Goal: Transaction & Acquisition: Purchase product/service

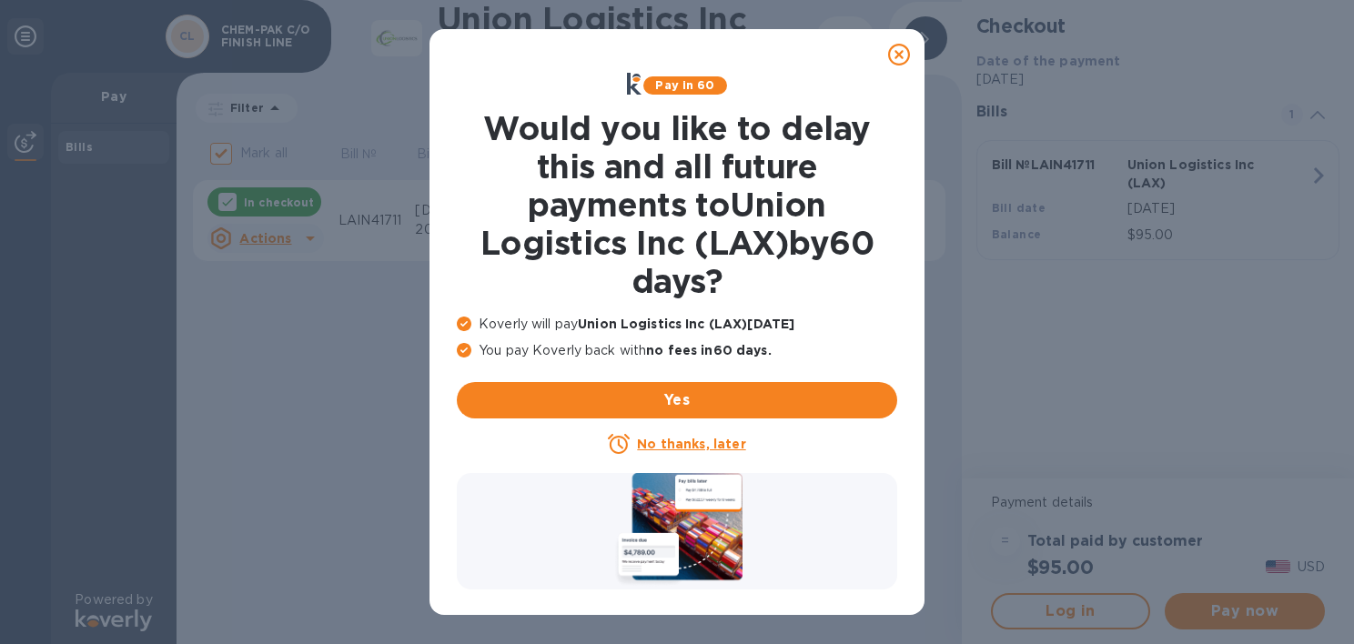
click at [690, 448] on u "No thanks, later" at bounding box center [691, 444] width 108 height 15
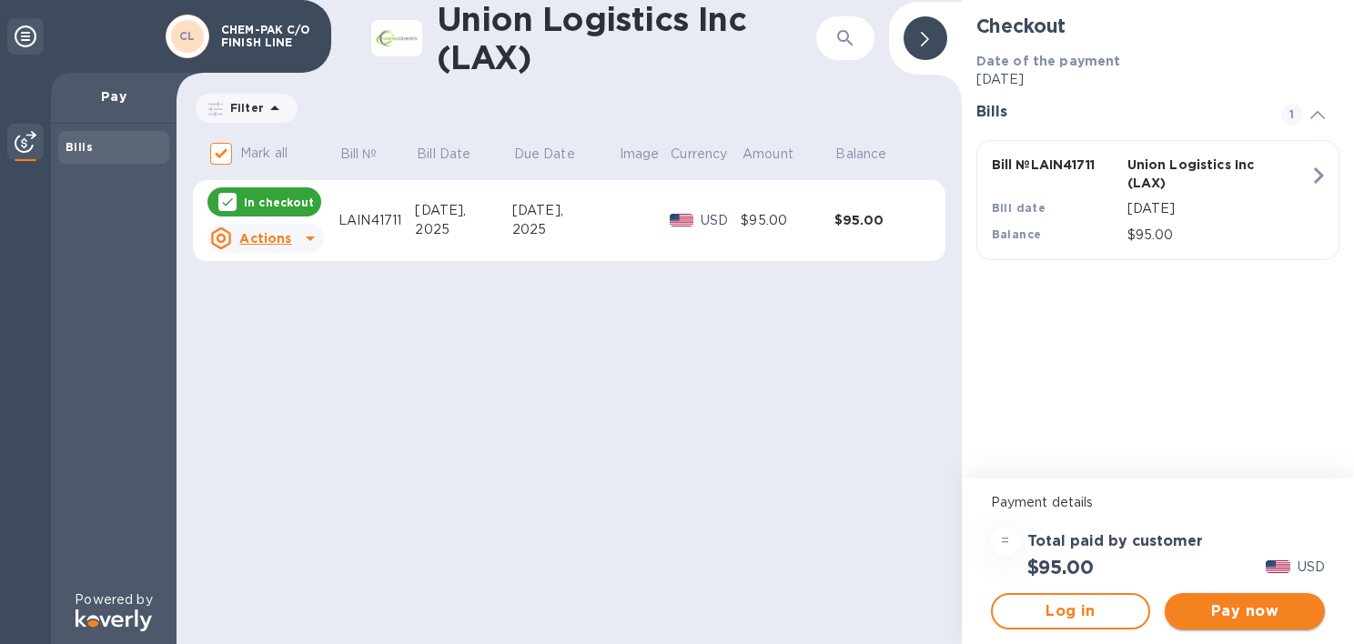
click at [1243, 615] on span "Pay now" at bounding box center [1244, 611] width 131 height 22
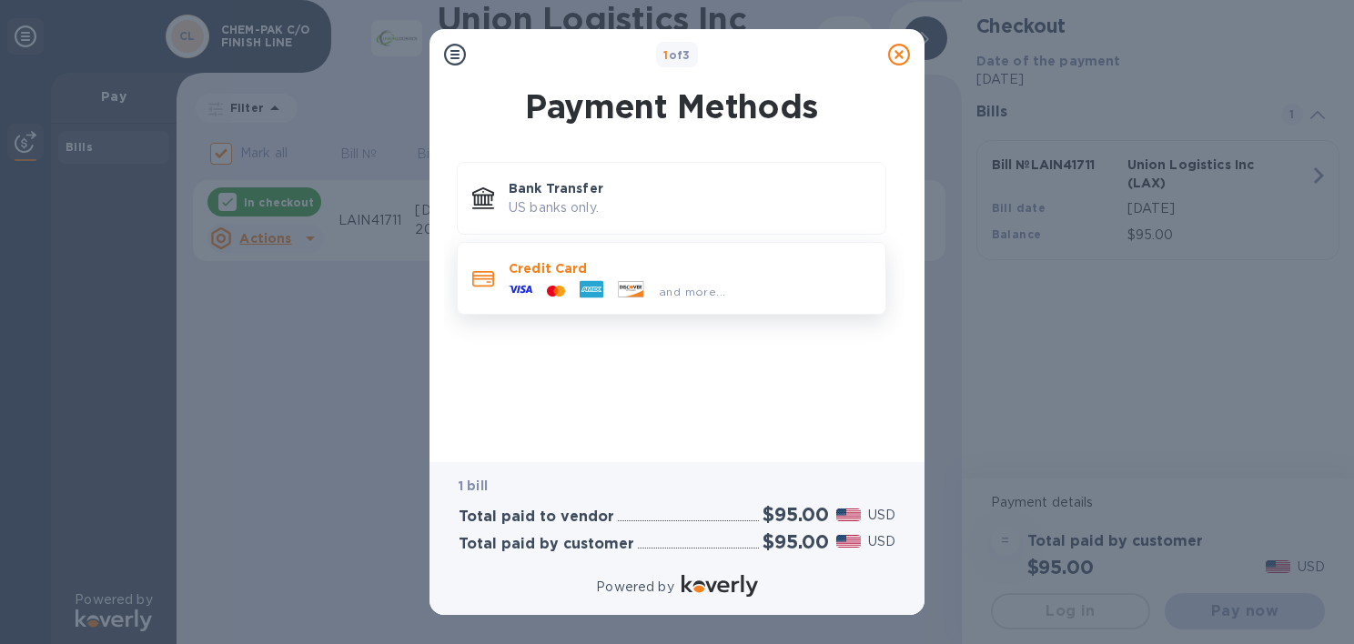
click at [539, 293] on div at bounding box center [555, 291] width 33 height 17
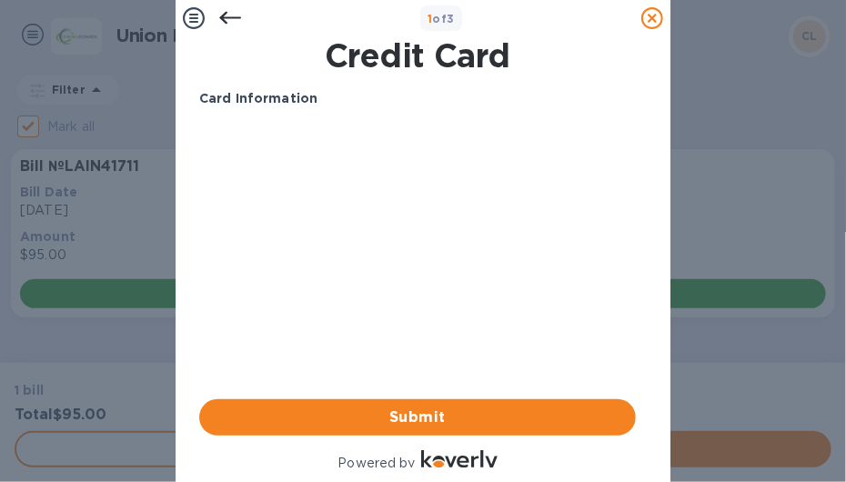
scroll to position [29, 0]
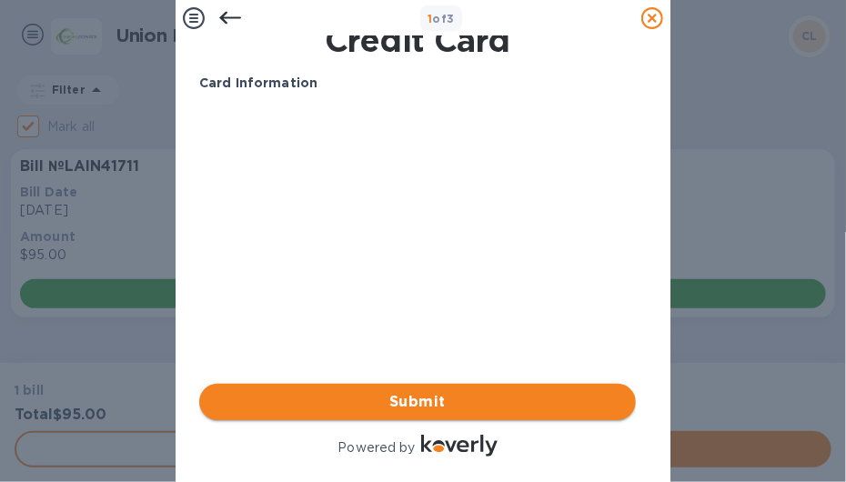
click at [407, 391] on span "Submit" at bounding box center [418, 402] width 408 height 22
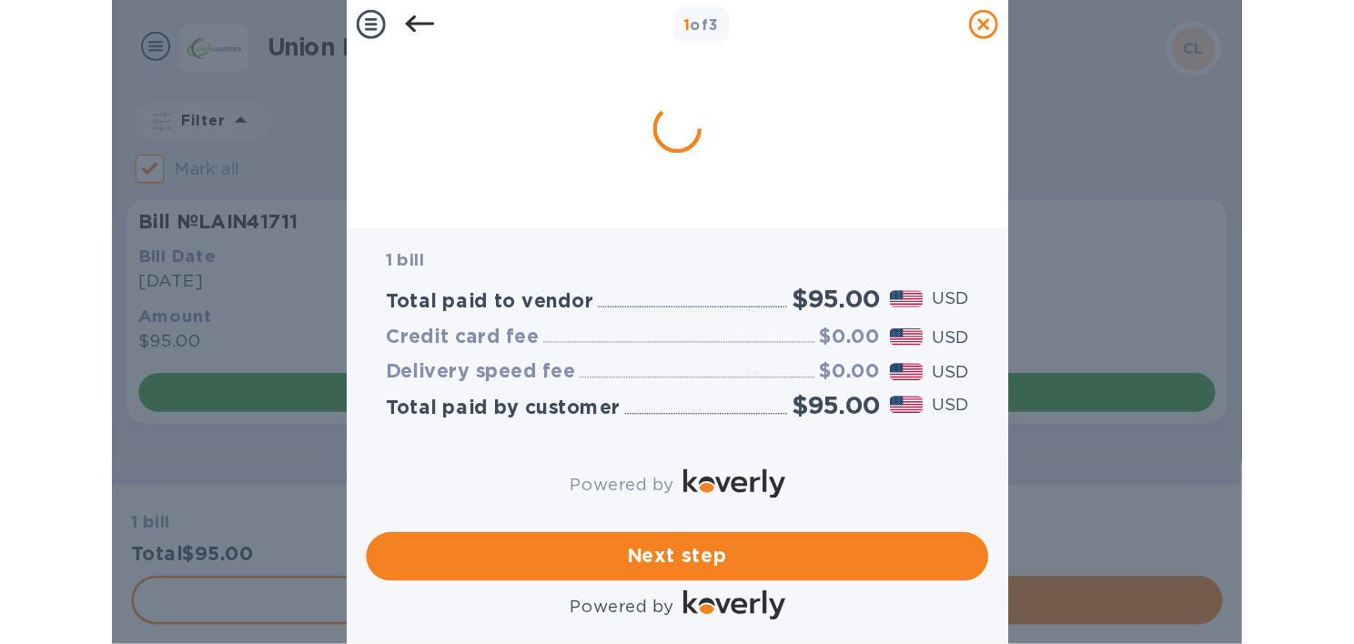
scroll to position [0, 0]
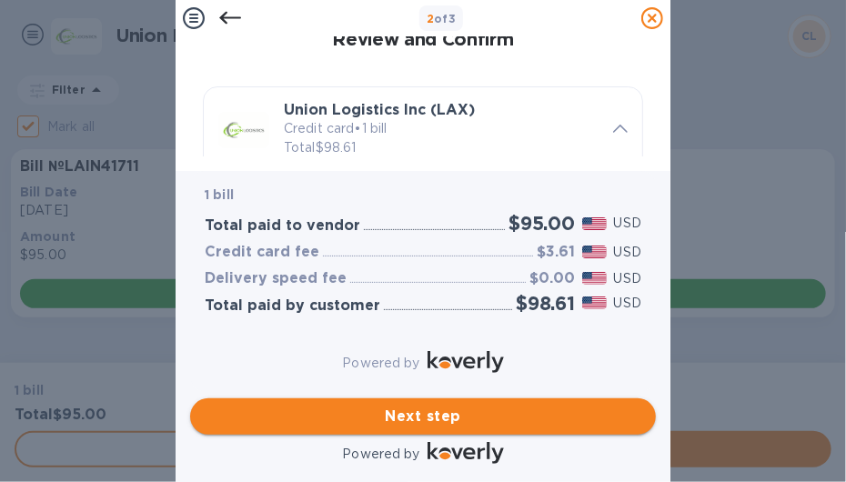
click at [350, 408] on span "Next step" at bounding box center [423, 417] width 437 height 22
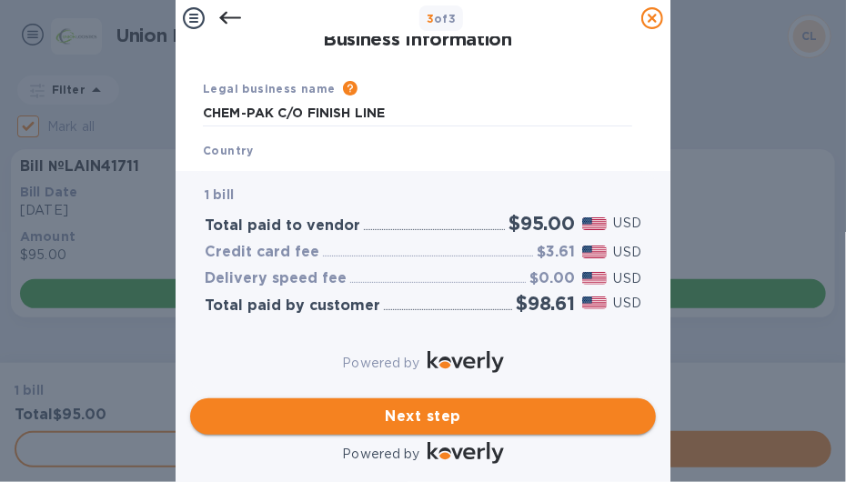
type input "[GEOGRAPHIC_DATA]"
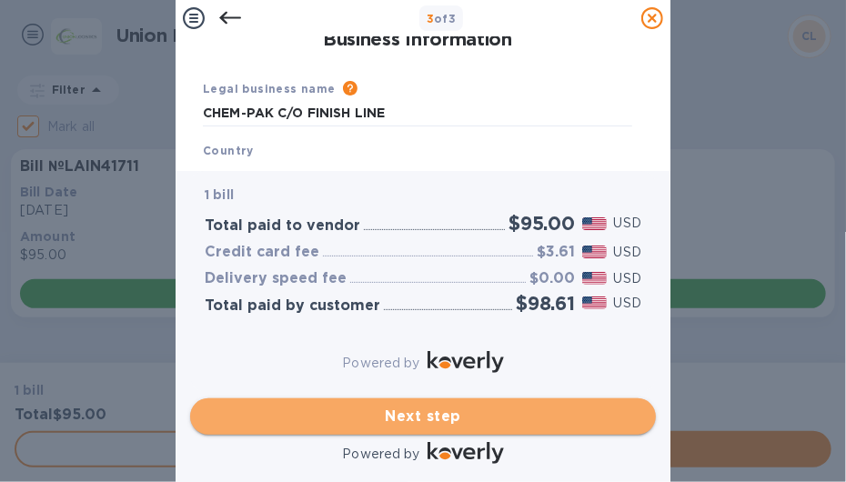
click at [438, 409] on span "Next step" at bounding box center [423, 417] width 437 height 22
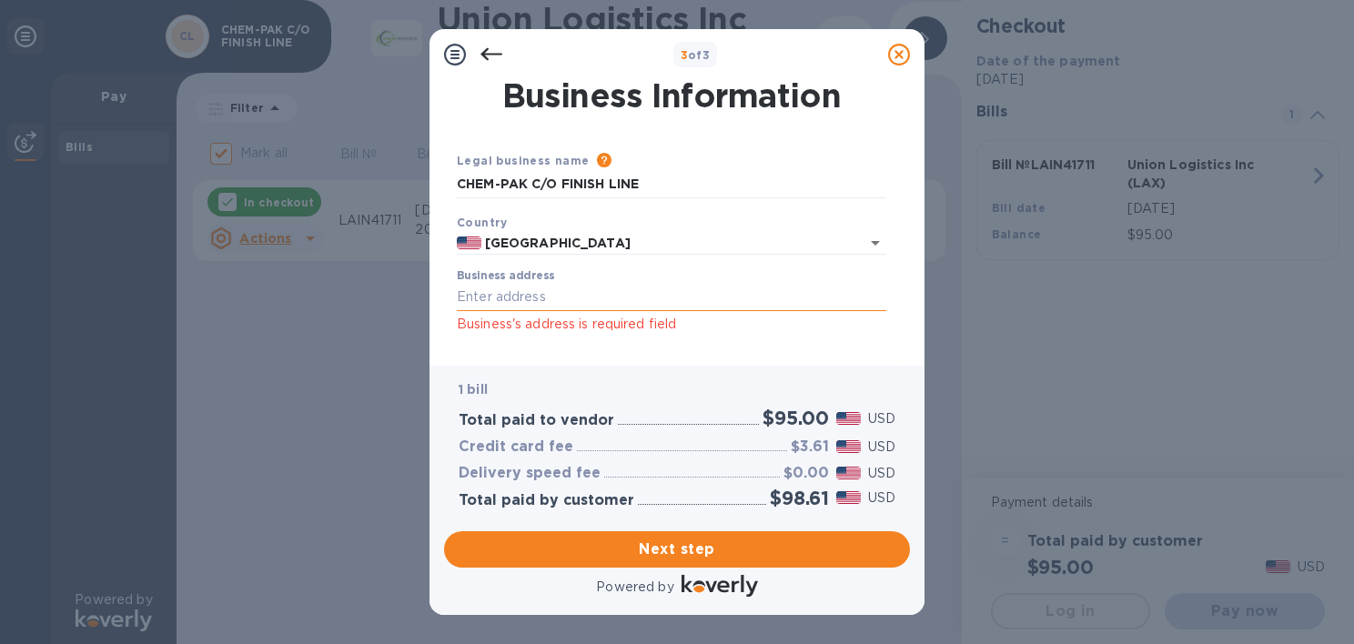
click at [467, 298] on input "Business address" at bounding box center [671, 297] width 429 height 27
paste input "text"
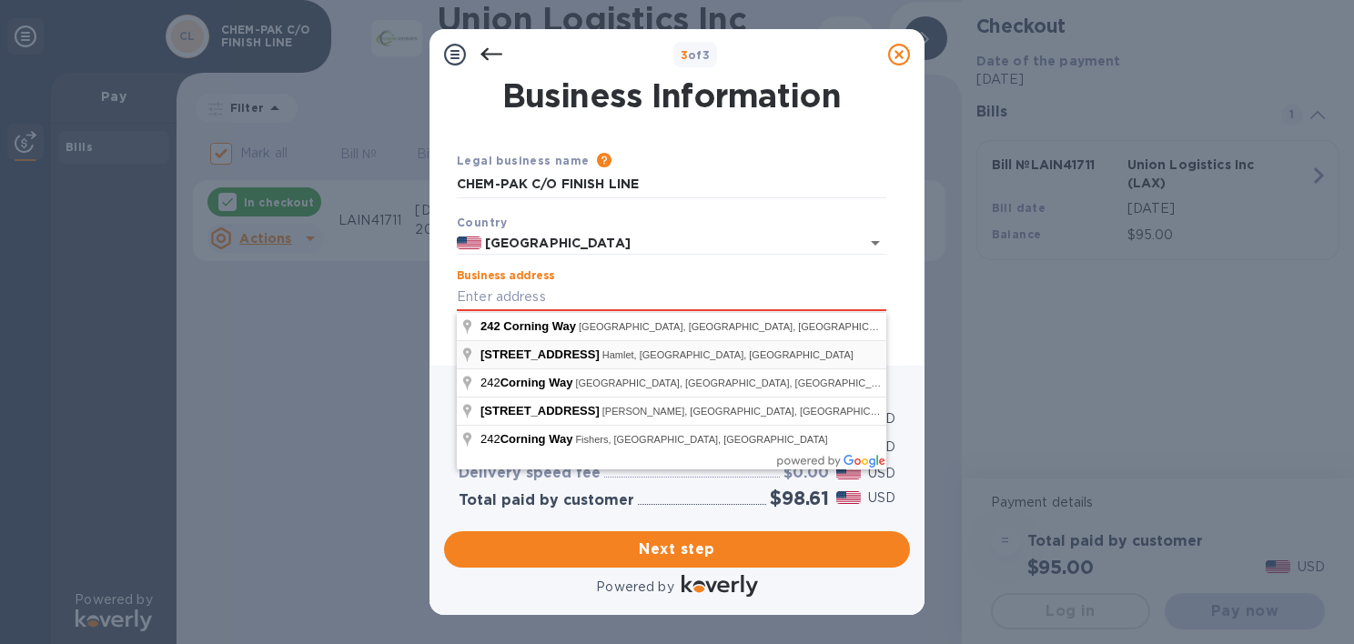
type input "[STREET_ADDRESS]"
type input "[GEOGRAPHIC_DATA]"
type input "WV"
type input "25405"
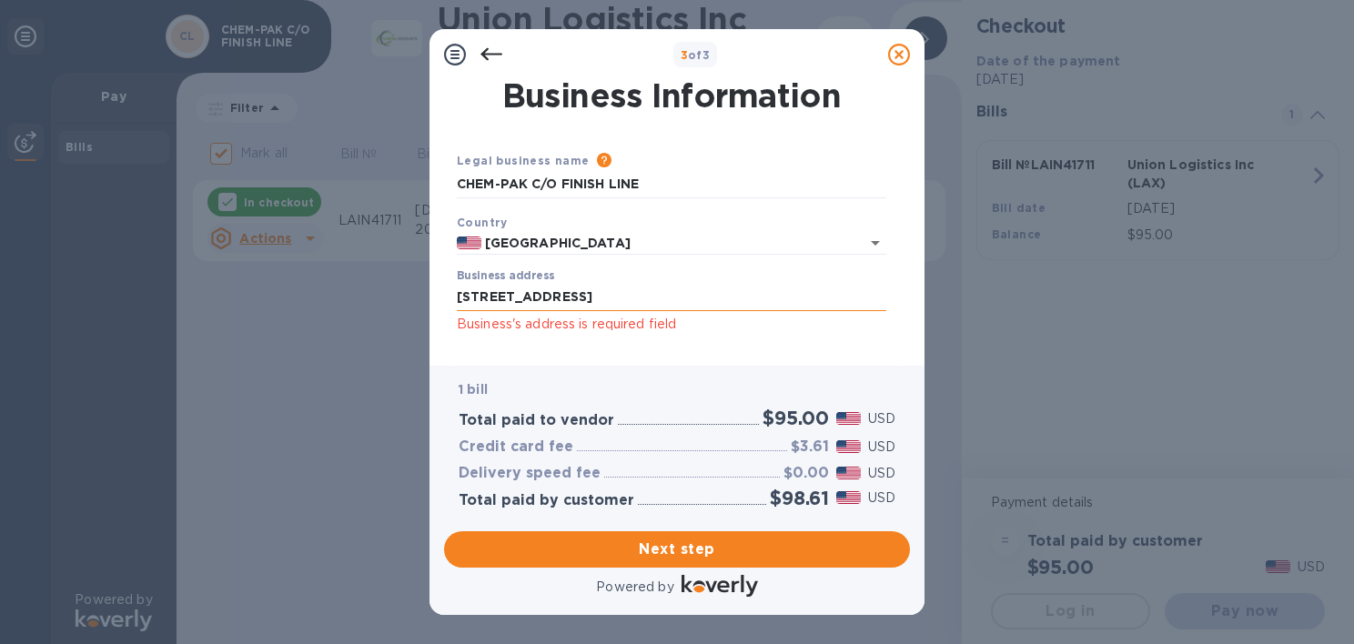
click at [589, 301] on input "[STREET_ADDRESS]" at bounding box center [671, 297] width 429 height 27
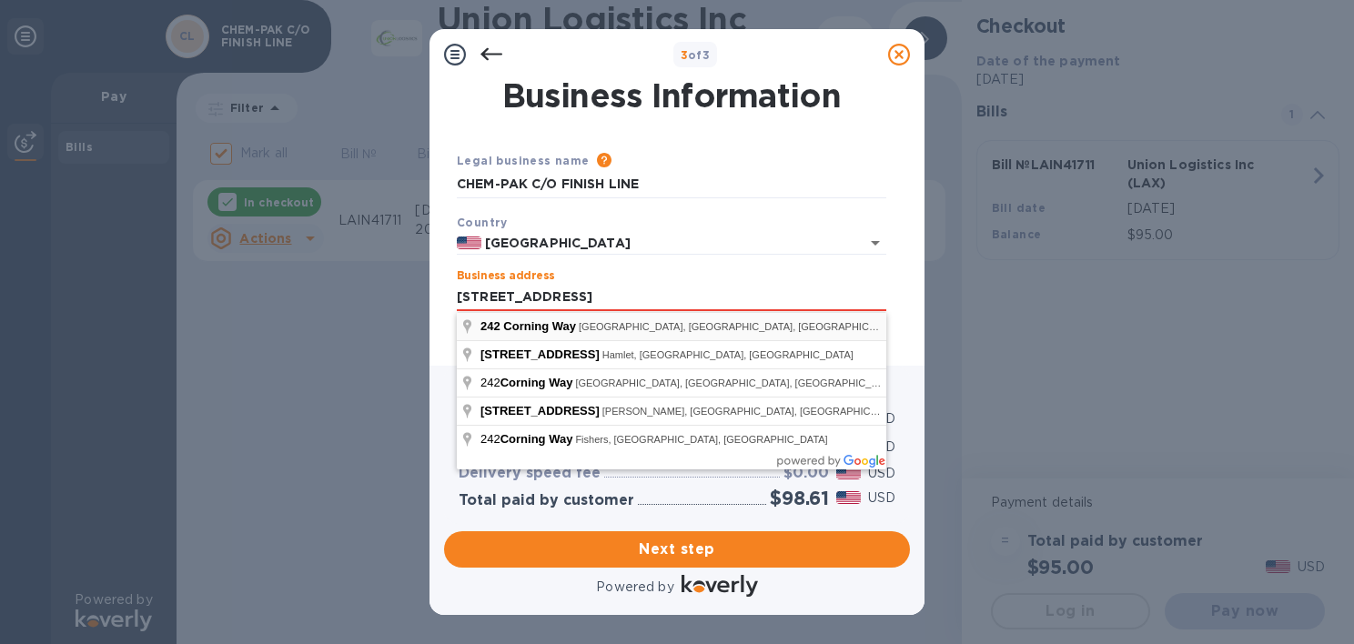
type input "[STREET_ADDRESS]"
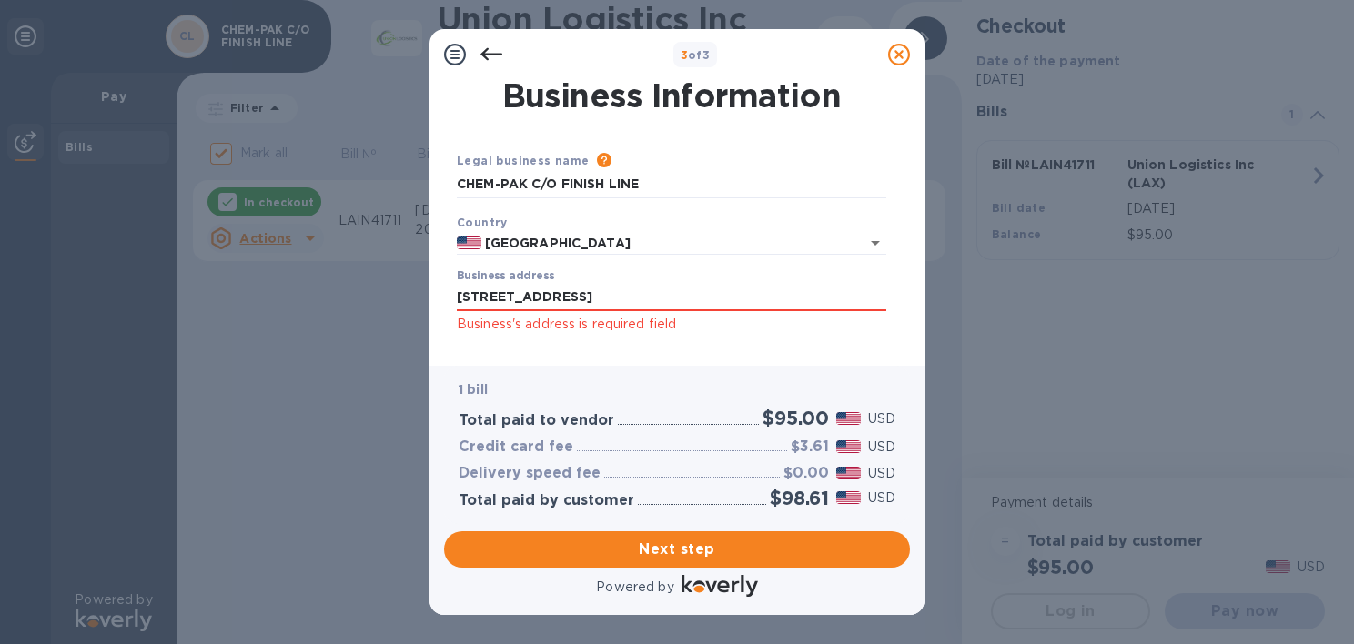
click at [598, 360] on div "Business Information Legal business name Please provide the legal name that app…" at bounding box center [676, 223] width 495 height 286
click at [668, 554] on span "Next step" at bounding box center [676, 550] width 437 height 22
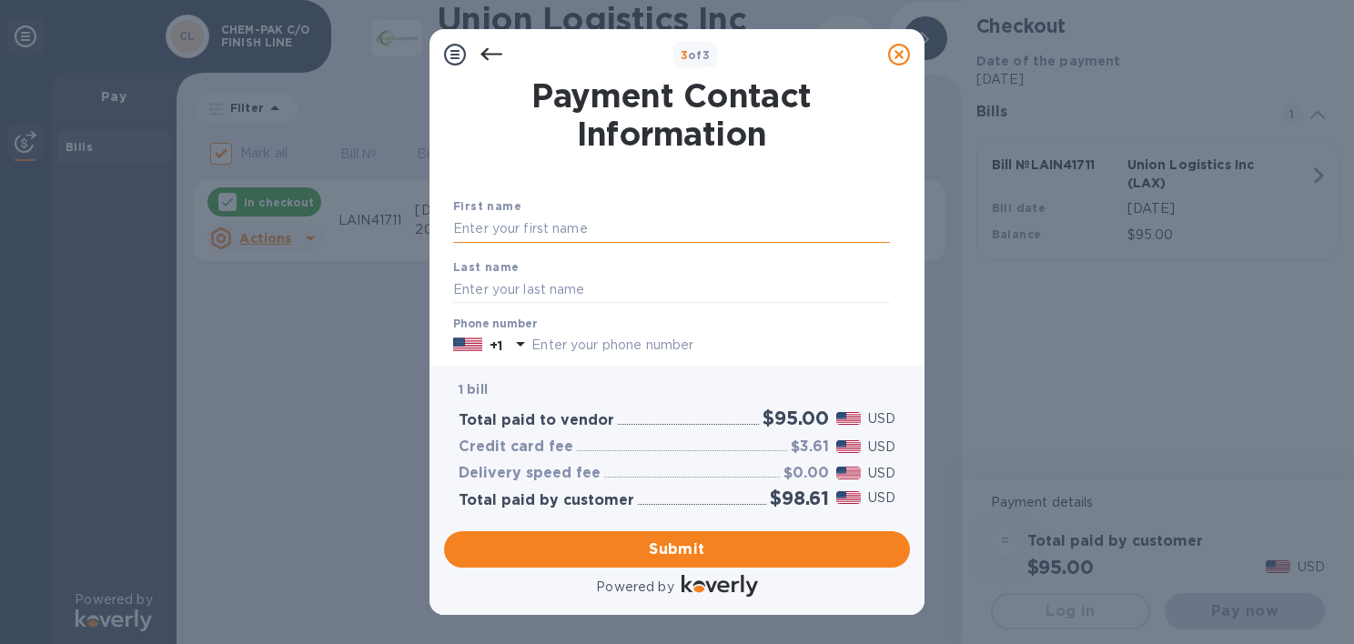
click at [476, 223] on input "text" at bounding box center [671, 229] width 437 height 27
type input "[PERSON_NAME]"
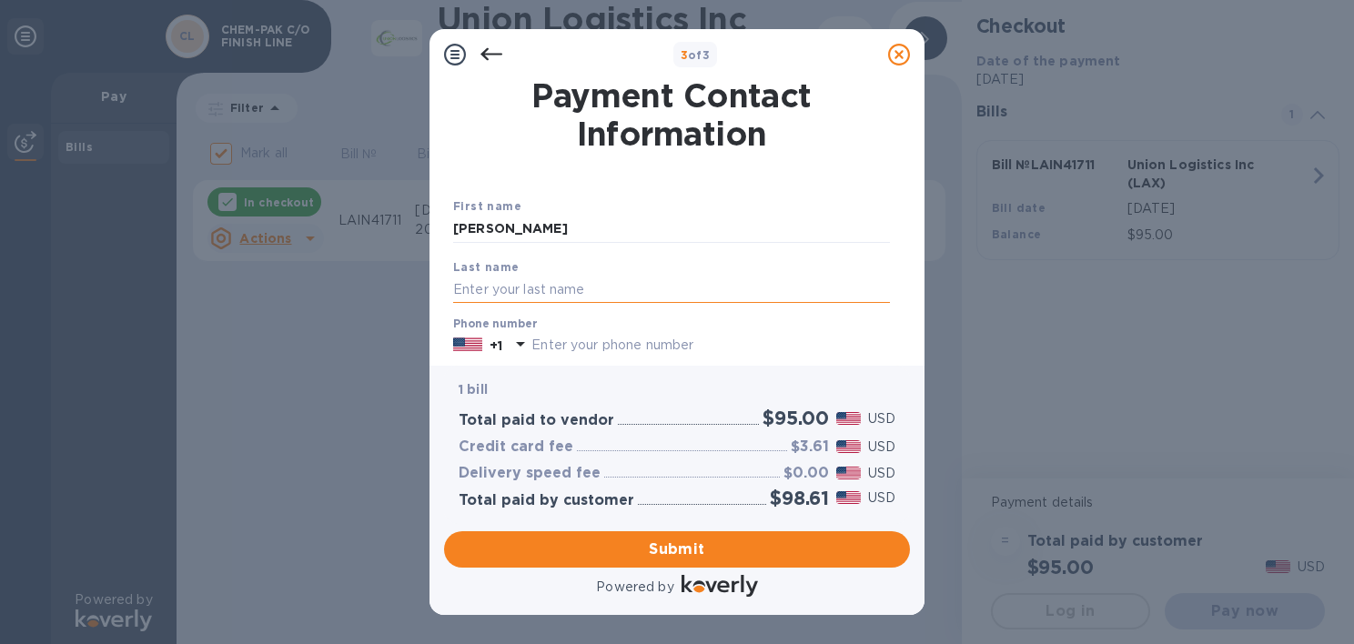
click at [477, 284] on input "text" at bounding box center [671, 289] width 437 height 27
type input "[PERSON_NAME]"
click at [563, 348] on input "text" at bounding box center [710, 345] width 358 height 27
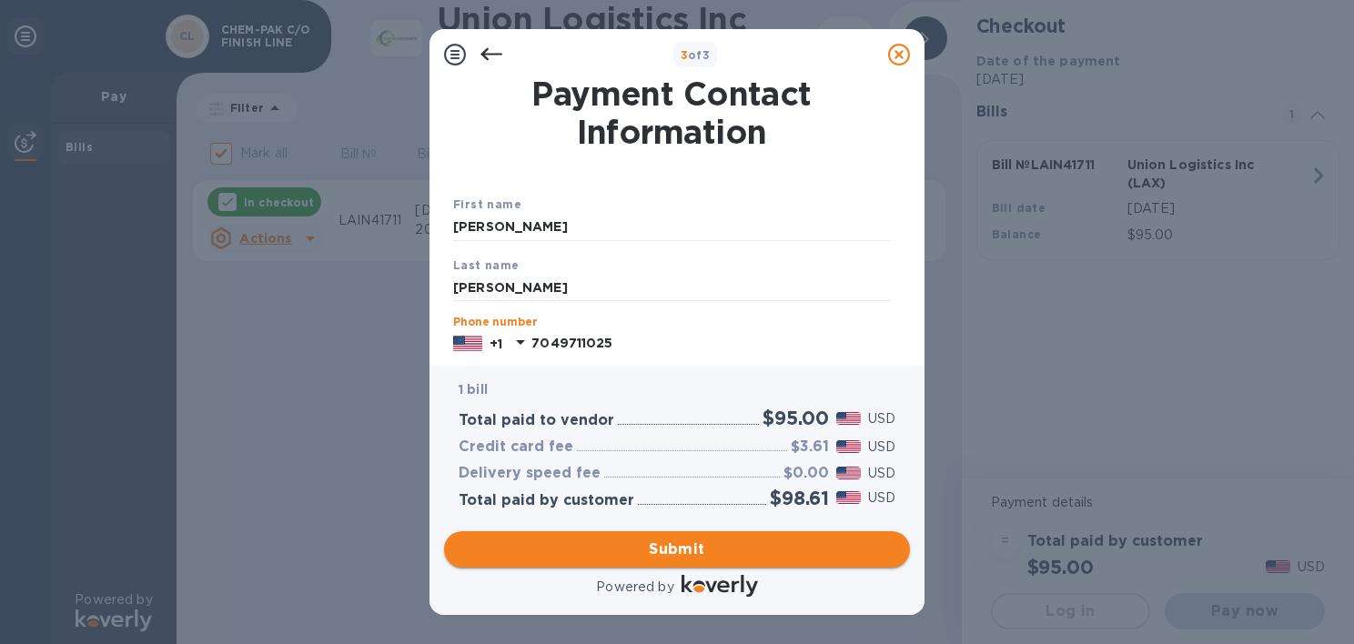
type input "7049711025"
click at [662, 550] on span "Submit" at bounding box center [676, 550] width 437 height 22
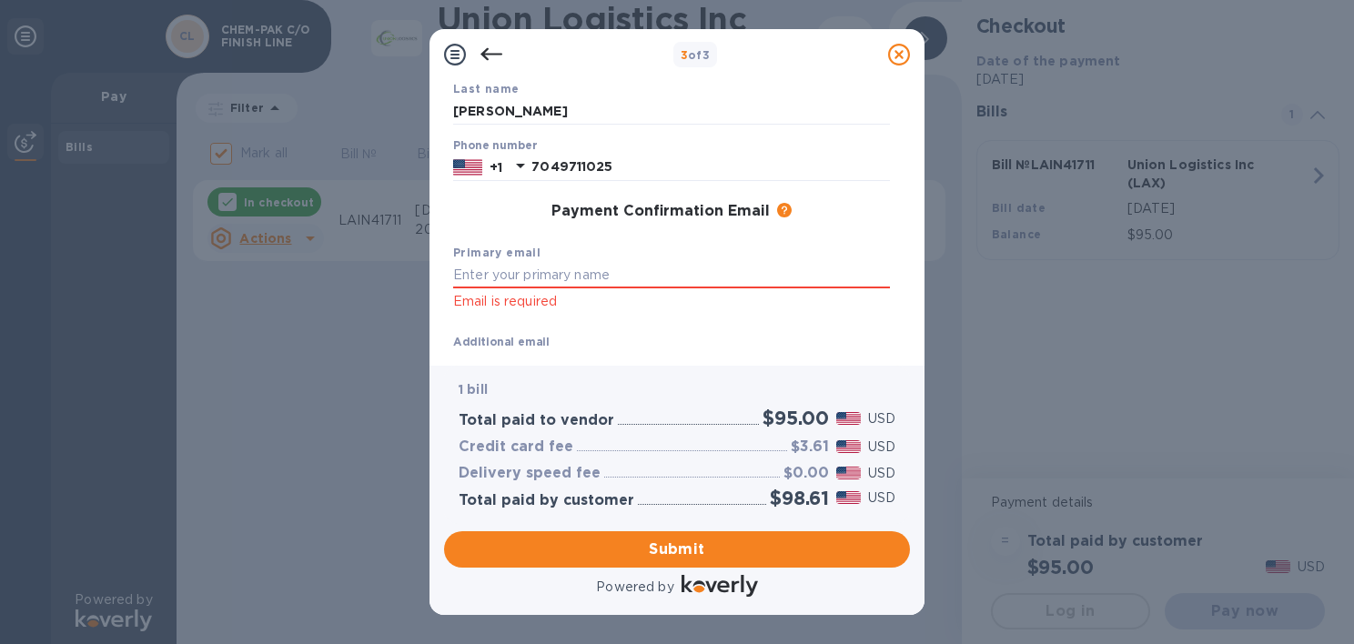
scroll to position [200, 0]
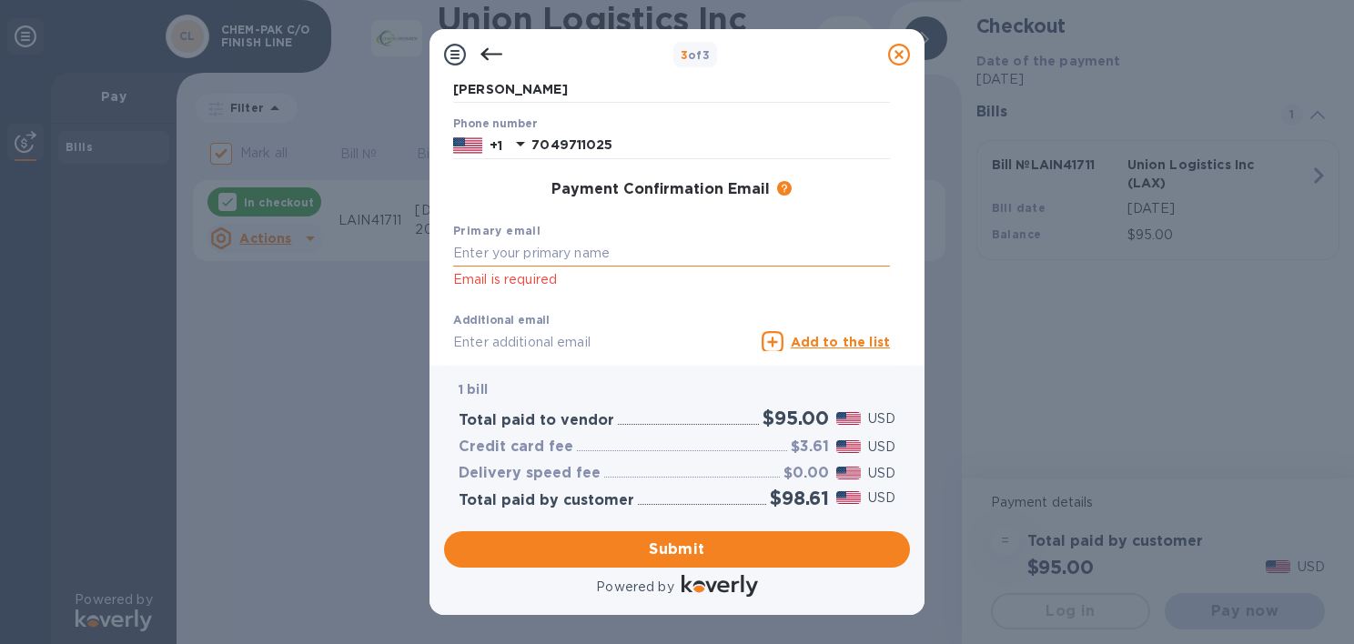
click at [493, 258] on input "text" at bounding box center [671, 253] width 437 height 27
type input "L"
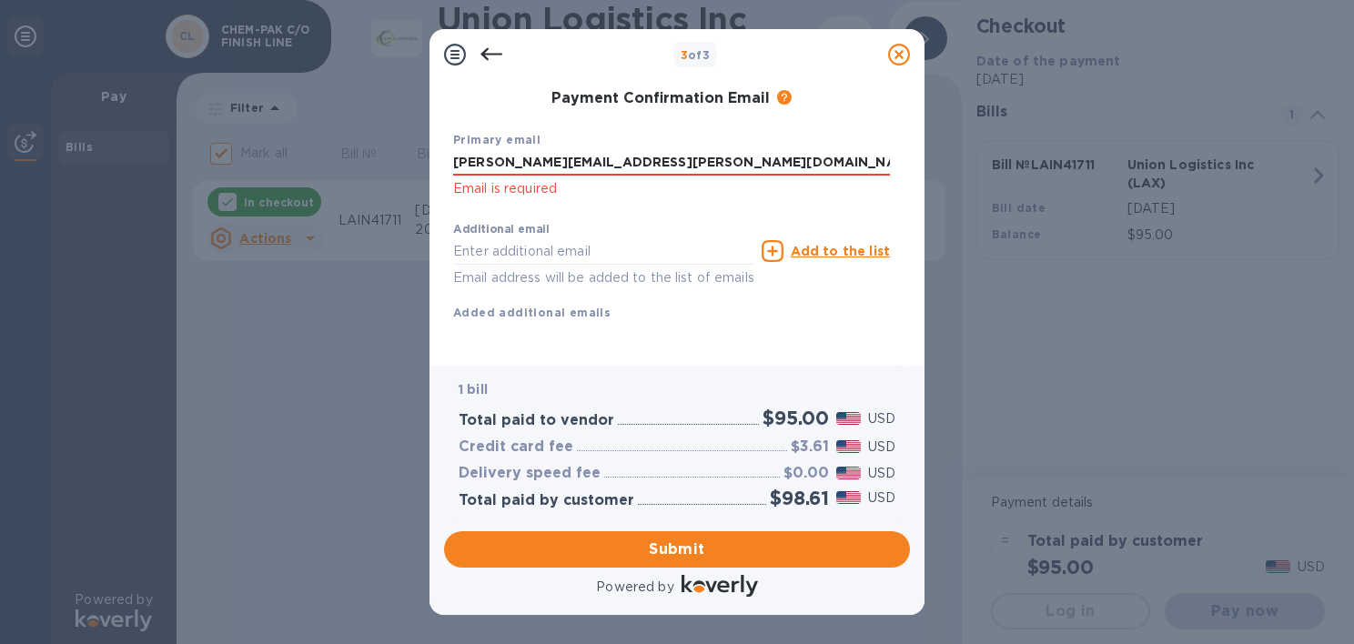
scroll to position [314, 0]
type input "[PERSON_NAME][EMAIL_ADDRESS][PERSON_NAME][DOMAIN_NAME]"
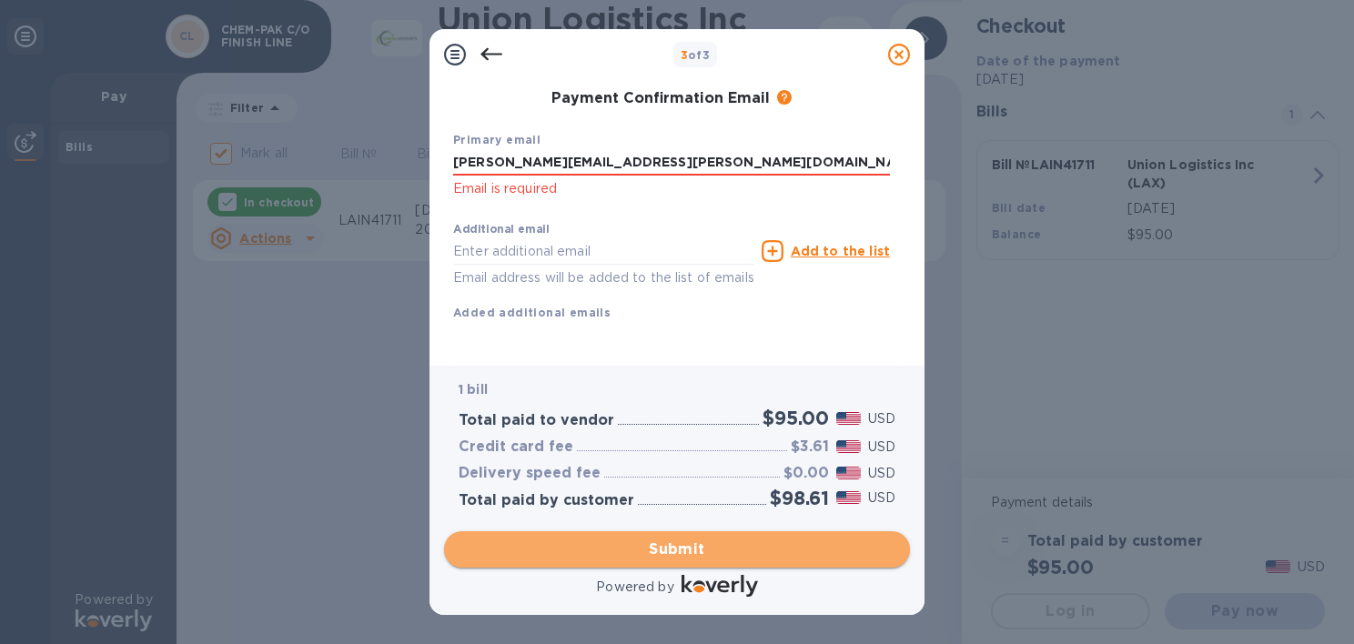
click at [644, 549] on span "Submit" at bounding box center [676, 550] width 437 height 22
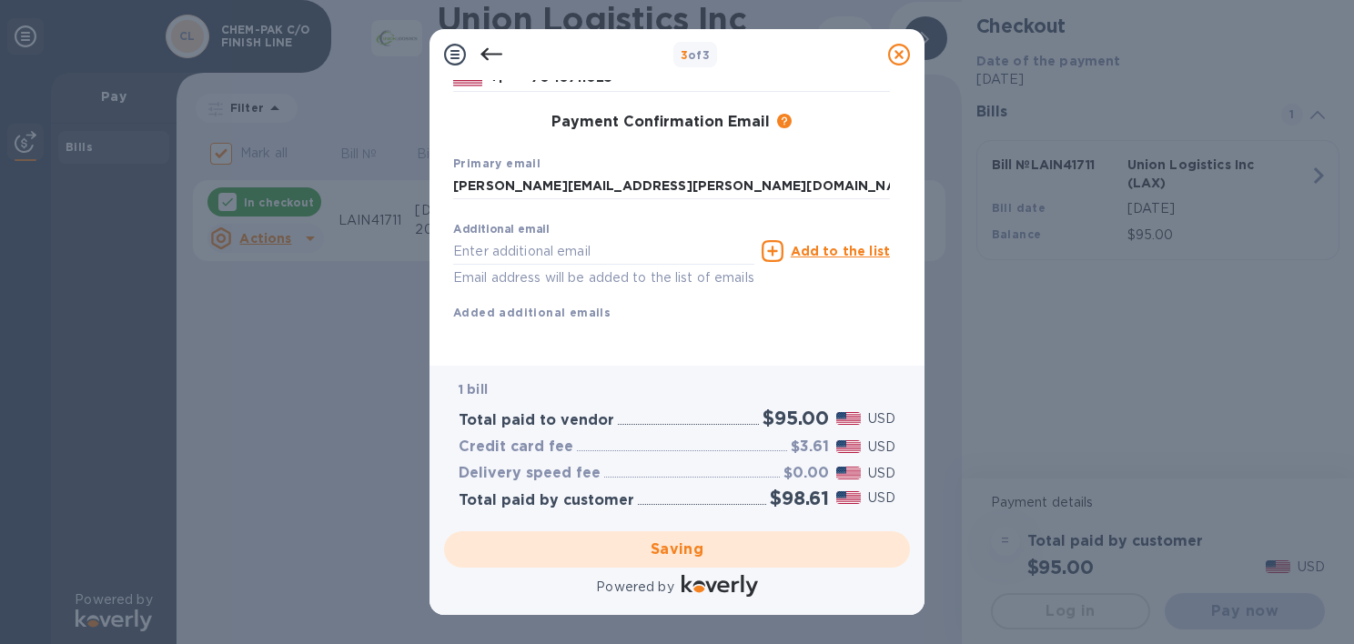
checkbox input "false"
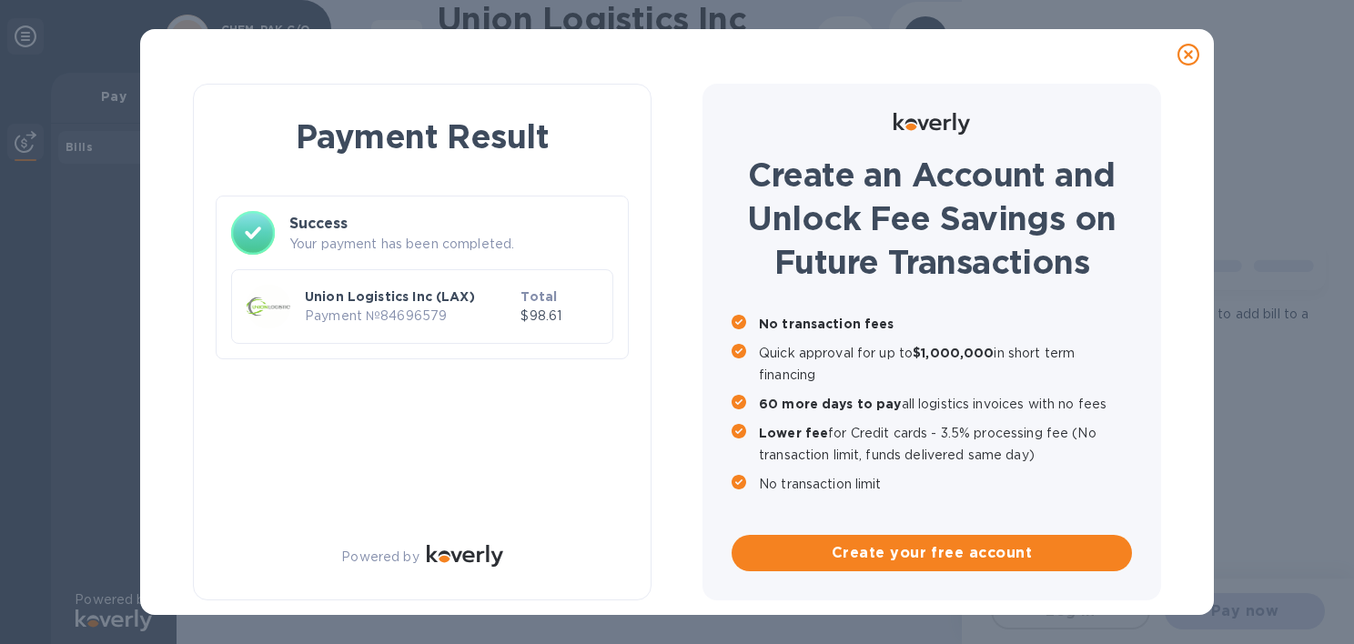
scroll to position [0, 0]
